Goal: Task Accomplishment & Management: Complete application form

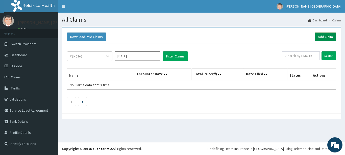
click at [335, 39] on link "Add Claim" at bounding box center [325, 37] width 21 height 9
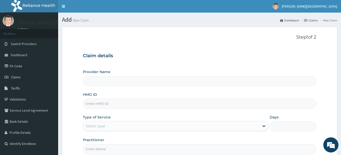
scroll to position [52, 0]
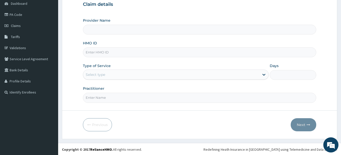
click at [105, 52] on input "HMO ID" at bounding box center [200, 53] width 234 height 10
type input "SSV/10061"
click at [137, 59] on div "Provider Name HMO ID SSV/10061 Type of Service Select type Days Practitioner" at bounding box center [200, 60] width 234 height 85
click at [111, 77] on div "Select type" at bounding box center [171, 75] width 176 height 8
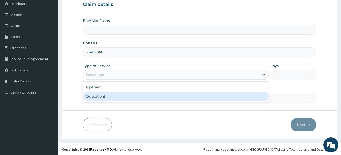
click at [103, 95] on div "Outpatient" at bounding box center [176, 96] width 186 height 9
type input "1"
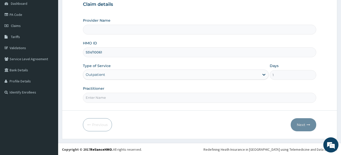
click at [106, 99] on input "Practitioner" at bounding box center [200, 98] width 234 height 10
click at [107, 99] on input "Practitioner" at bounding box center [200, 98] width 234 height 10
type input "GP FOLLOW UP"
click at [307, 129] on button "Next" at bounding box center [304, 125] width 26 height 13
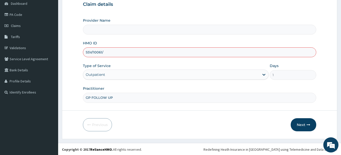
type input "SSV/10061/F"
type input "[PERSON_NAME][GEOGRAPHIC_DATA]"
type input "SSV/10061/F"
click at [293, 124] on button "Next" at bounding box center [304, 125] width 26 height 13
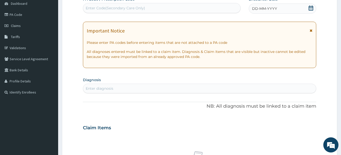
click at [87, 86] on div "Enter diagnosis" at bounding box center [100, 88] width 28 height 5
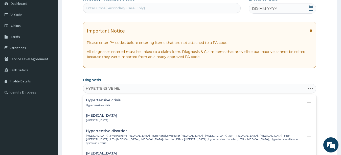
type input "HYPERTENSIVE HEAR"
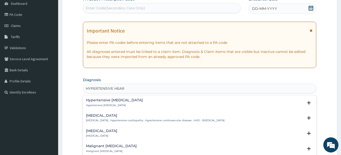
click at [124, 118] on h4 "[MEDICAL_DATA]" at bounding box center [155, 116] width 138 height 4
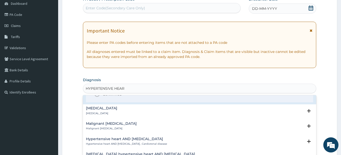
scroll to position [27, 0]
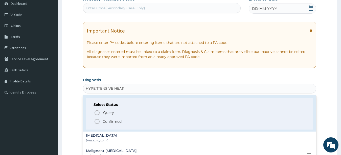
click at [96, 122] on icon "status option filled" at bounding box center [97, 122] width 6 height 6
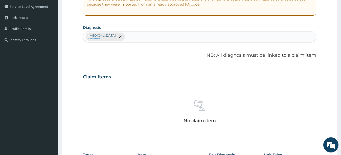
scroll to position [180, 0]
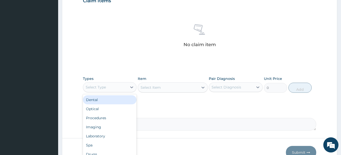
click at [106, 89] on div "Select Type" at bounding box center [96, 87] width 20 height 5
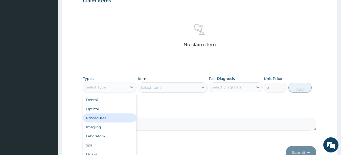
click at [105, 119] on div "Procedures" at bounding box center [110, 118] width 54 height 9
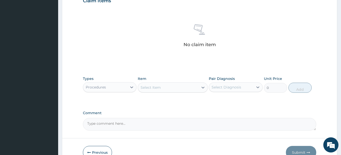
scroll to position [209, 0]
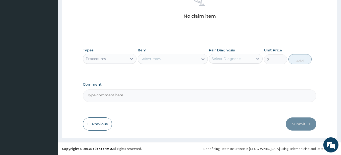
click at [163, 61] on div "Select Item" at bounding box center [168, 59] width 60 height 8
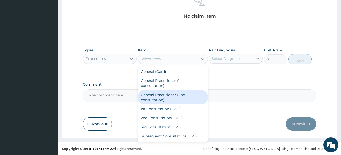
click at [165, 100] on div "General Practitioner (2nd consultation)" at bounding box center [173, 97] width 70 height 14
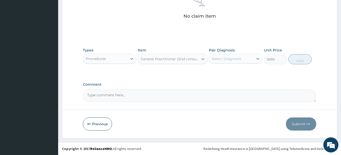
type input "1000"
click at [232, 60] on div "Select Diagnosis" at bounding box center [227, 58] width 30 height 5
click at [216, 74] on div "[MEDICAL_DATA]" at bounding box center [236, 72] width 54 height 10
checkbox input "true"
click at [307, 59] on button "Add" at bounding box center [299, 59] width 23 height 10
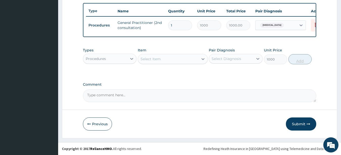
type input "0"
click at [119, 60] on div "Procedures" at bounding box center [105, 59] width 44 height 8
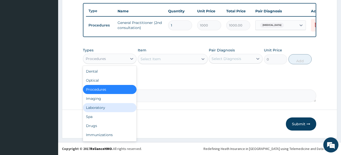
scroll to position [17, 0]
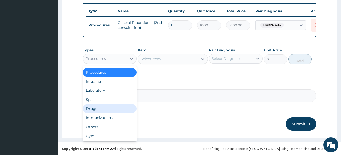
click at [97, 111] on div "Drugs" at bounding box center [110, 108] width 54 height 9
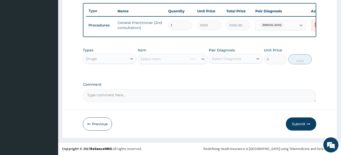
click at [169, 61] on div "Select Item" at bounding box center [173, 59] width 70 height 10
click at [169, 61] on div "Select Item" at bounding box center [168, 59] width 60 height 8
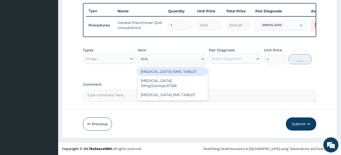
type input "AMLO"
click at [157, 72] on div "[MEDICAL_DATA] 10MG TABLET" at bounding box center [173, 71] width 70 height 9
type input "20"
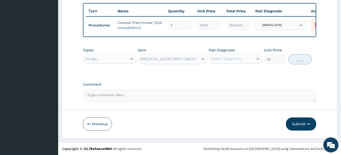
click at [228, 59] on div "Select Diagnosis" at bounding box center [227, 58] width 30 height 5
click at [213, 73] on input "checkbox" at bounding box center [213, 71] width 3 height 3
checkbox input "true"
click at [297, 58] on button "Add" at bounding box center [299, 59] width 23 height 10
type input "0"
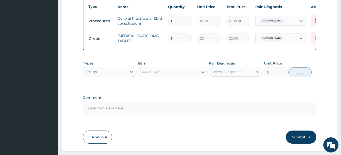
click at [208, 40] on input "20" at bounding box center [209, 39] width 24 height 10
click at [175, 36] on input "1" at bounding box center [180, 39] width 24 height 10
type input "0.00"
type input "3"
type input "60.00"
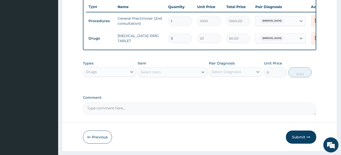
type input "30"
type input "600.00"
type input "30"
click at [149, 75] on div "Select Item" at bounding box center [151, 72] width 20 height 5
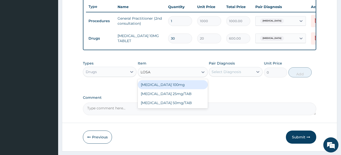
type input "[DATE]"
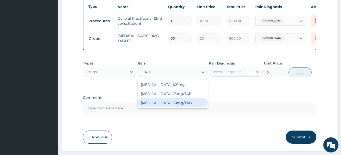
click at [153, 108] on div "[MEDICAL_DATA] 50mg/TAB" at bounding box center [173, 103] width 70 height 9
type input "50"
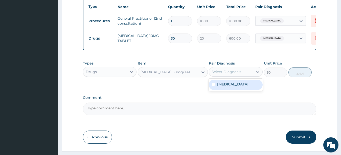
click at [219, 75] on div "Select Diagnosis" at bounding box center [227, 72] width 30 height 5
click at [213, 86] on input "checkbox" at bounding box center [213, 84] width 3 height 3
checkbox input "true"
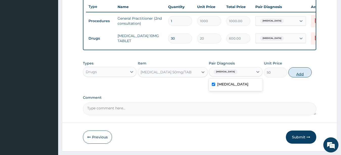
click at [303, 77] on button "Add" at bounding box center [299, 72] width 23 height 10
type input "0"
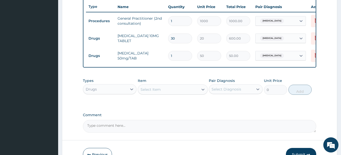
click at [180, 54] on input "1" at bounding box center [180, 56] width 24 height 10
type input "0.00"
type input "3"
type input "150.00"
type input "30"
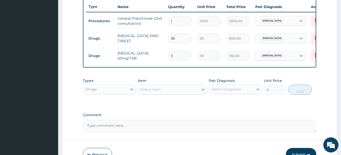
type input "1500.00"
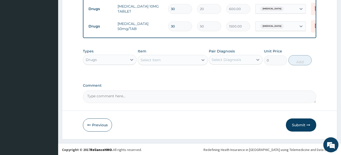
scroll to position [224, 0]
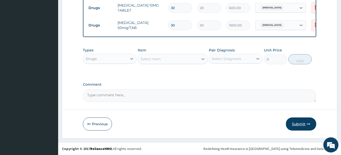
type input "30"
click at [301, 124] on button "Submit" at bounding box center [301, 124] width 30 height 13
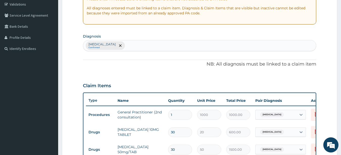
scroll to position [0, 0]
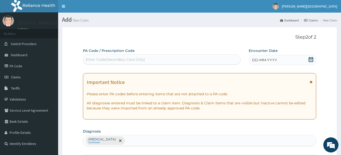
click at [129, 59] on div "Enter Code(Secondary Care Only)" at bounding box center [115, 59] width 59 height 5
click at [309, 59] on icon at bounding box center [311, 59] width 5 height 5
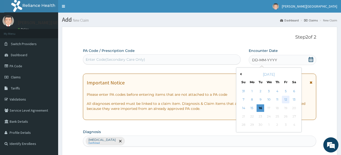
click at [284, 101] on div "12" at bounding box center [286, 100] width 8 height 8
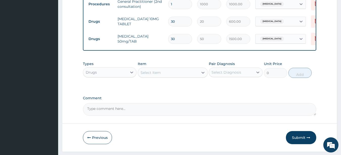
scroll to position [198, 0]
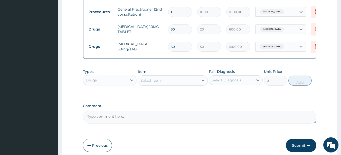
click at [300, 150] on button "Submit" at bounding box center [301, 145] width 30 height 13
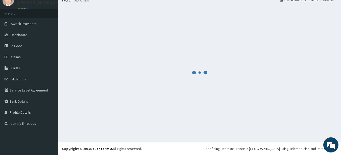
scroll to position [20, 0]
